Goal: Find specific page/section: Find specific page/section

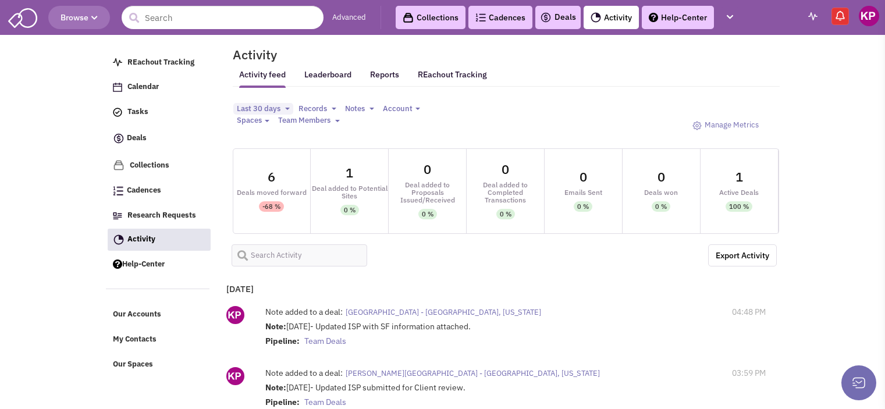
select select
click at [553, 19] on link "Deals" at bounding box center [558, 17] width 36 height 14
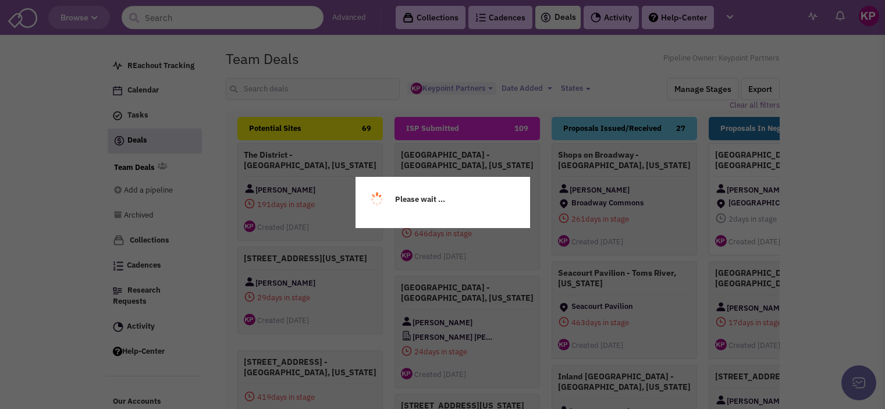
select select "1896"
select select
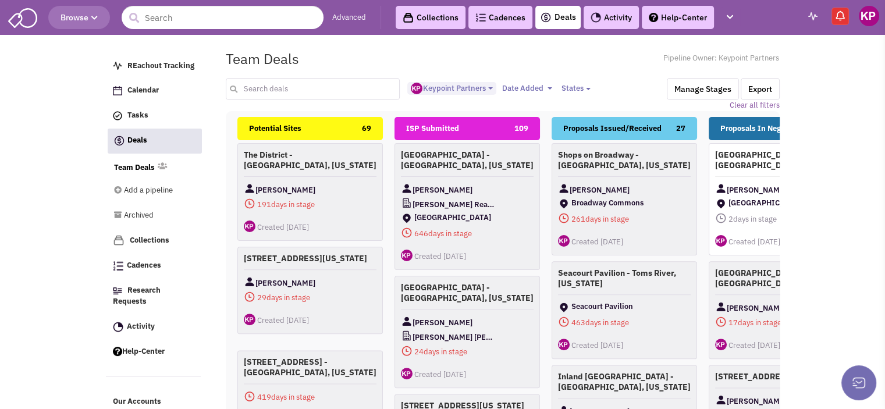
drag, startPoint x: 0, startPoint y: 0, endPoint x: 281, endPoint y: 83, distance: 292.6
click at [281, 83] on input "text" at bounding box center [313, 89] width 175 height 22
type input "[GEOGRAPHIC_DATA]"
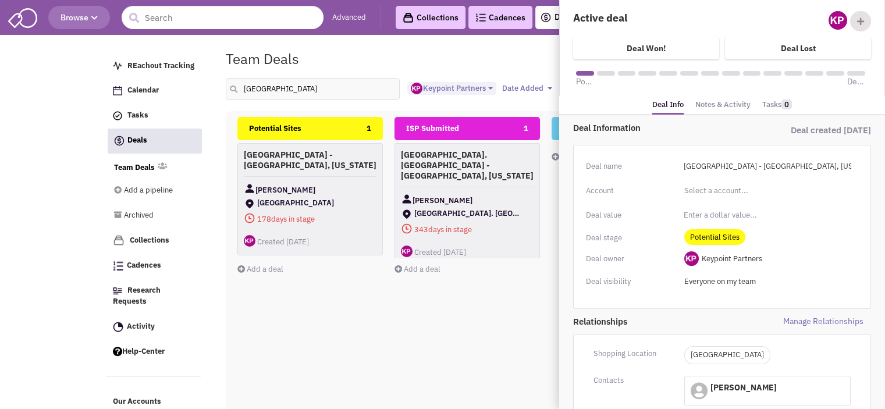
click at [708, 105] on link "Notes & Activity" at bounding box center [722, 105] width 55 height 17
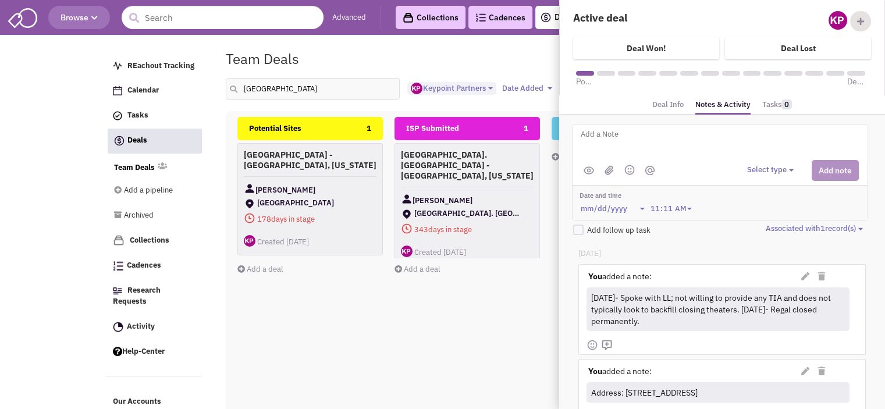
click at [517, 316] on div "ISP Submitted 1 [GEOGRAPHIC_DATA]. [GEOGRAPHIC_DATA] - [GEOGRAPHIC_DATA], [US_S…" at bounding box center [467, 323] width 145 height 413
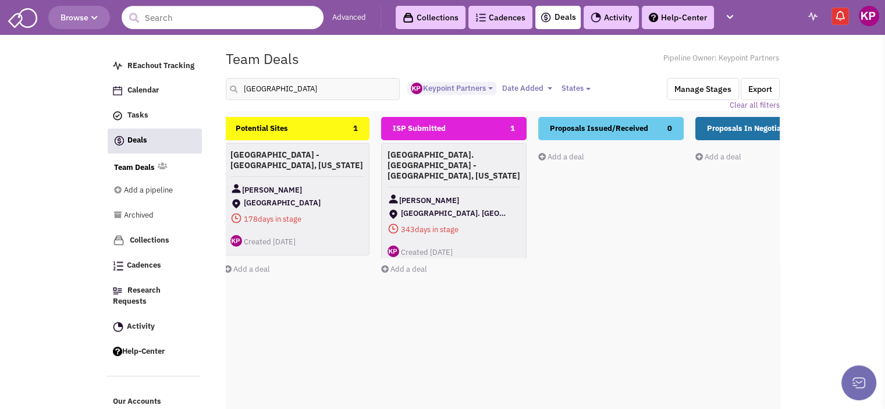
scroll to position [0, 0]
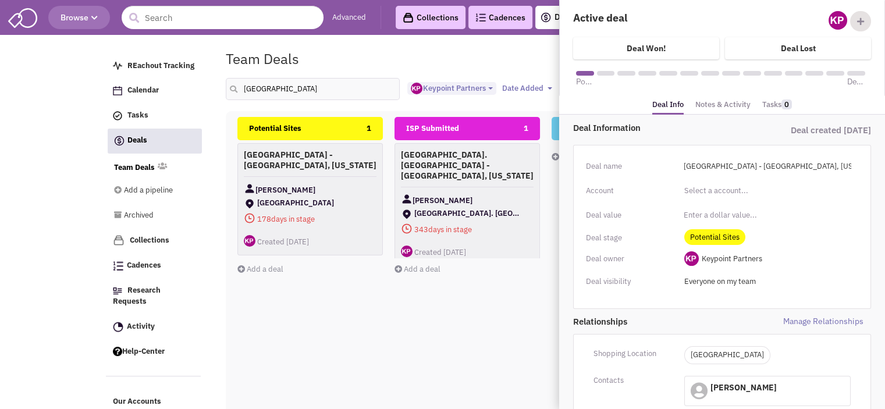
click at [740, 107] on link "Notes & Activity" at bounding box center [722, 105] width 55 height 17
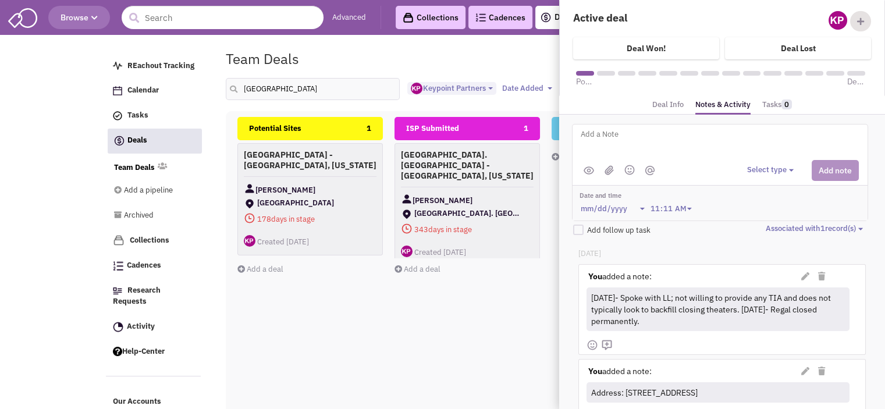
click at [395, 336] on div "ISP Submitted 1 [GEOGRAPHIC_DATA]. [GEOGRAPHIC_DATA] - [GEOGRAPHIC_DATA], [US_S…" at bounding box center [467, 323] width 145 height 413
